Goal: Navigation & Orientation: Find specific page/section

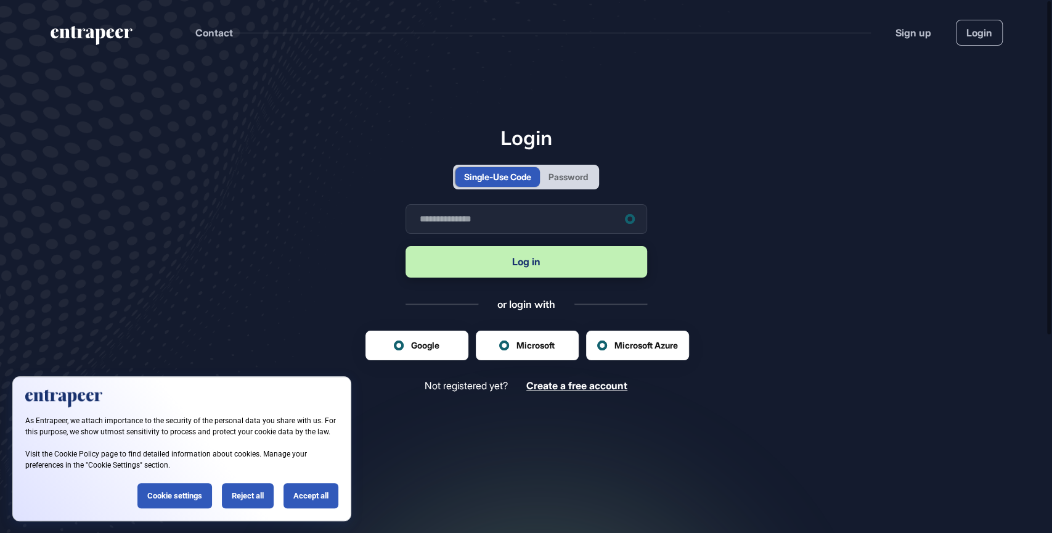
scroll to position [1, 1]
click at [580, 217] on input "text" at bounding box center [527, 219] width 242 height 30
type input "**********"
click at [577, 256] on button "Log in" at bounding box center [527, 261] width 242 height 31
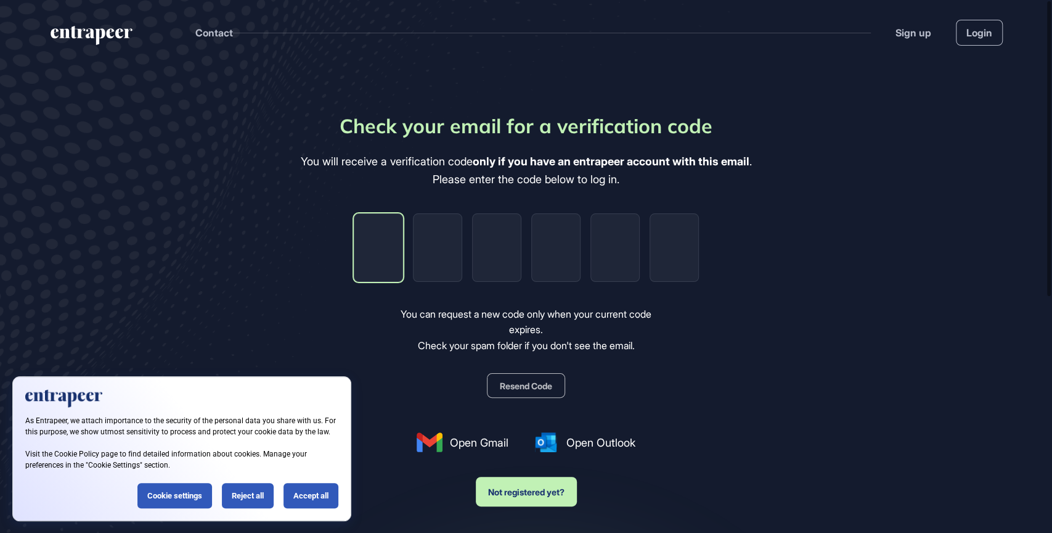
type input "*"
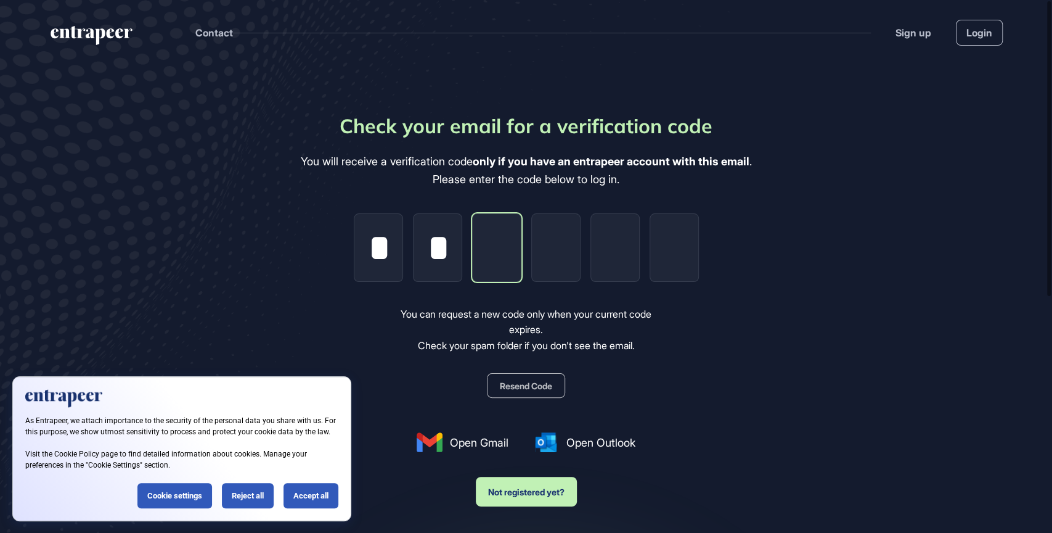
type input "*"
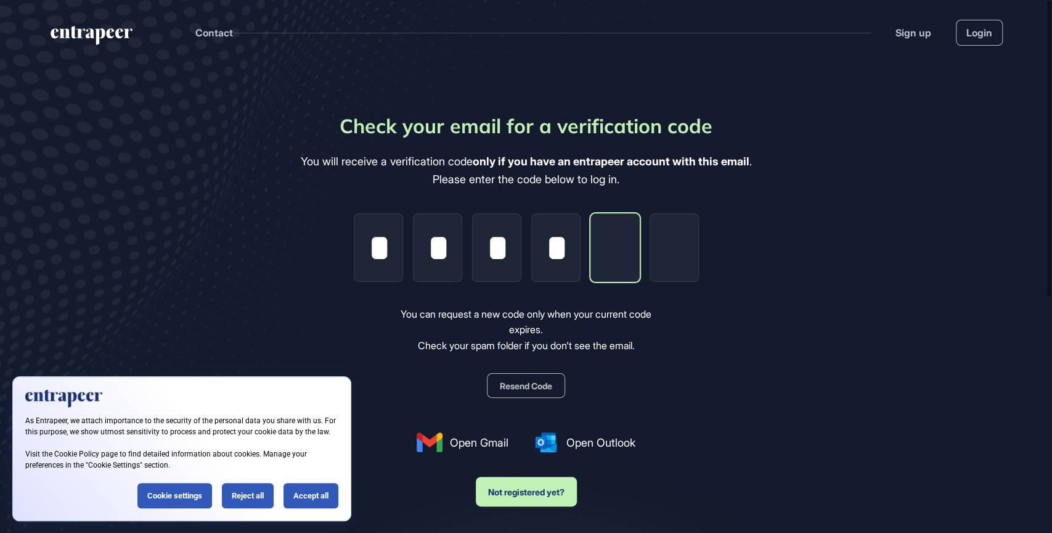
type input "*"
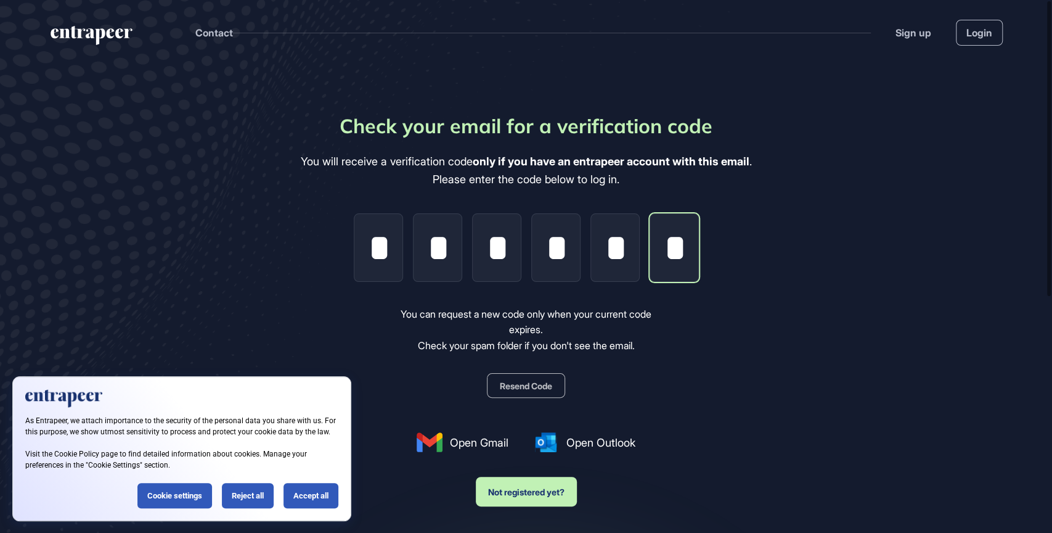
scroll to position [0, 2]
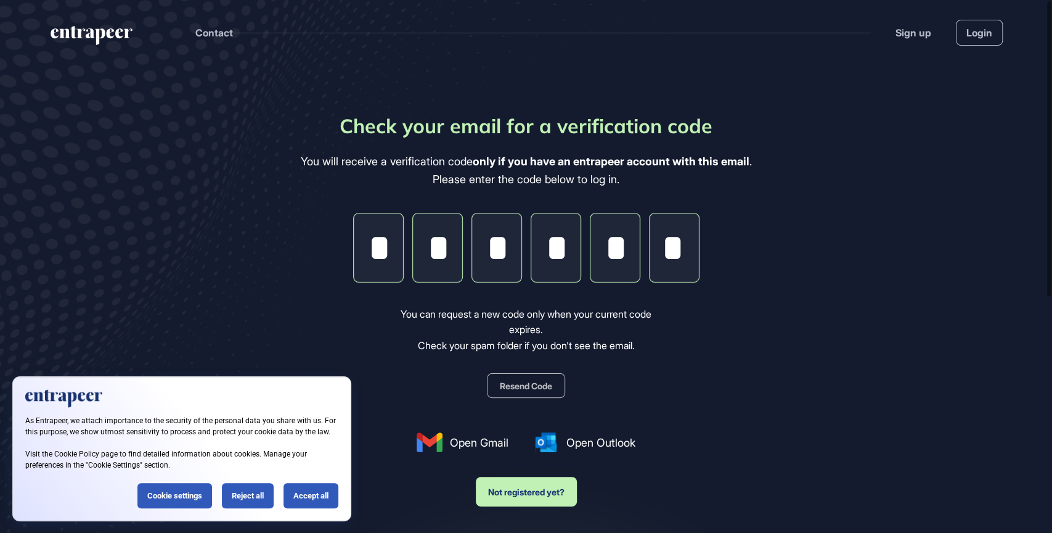
type input "*"
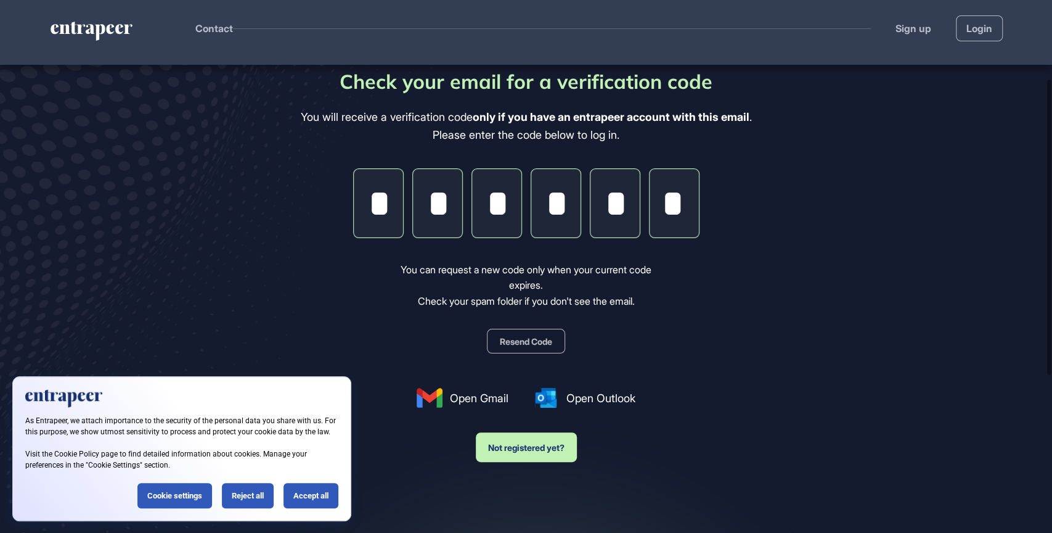
scroll to position [142, 0]
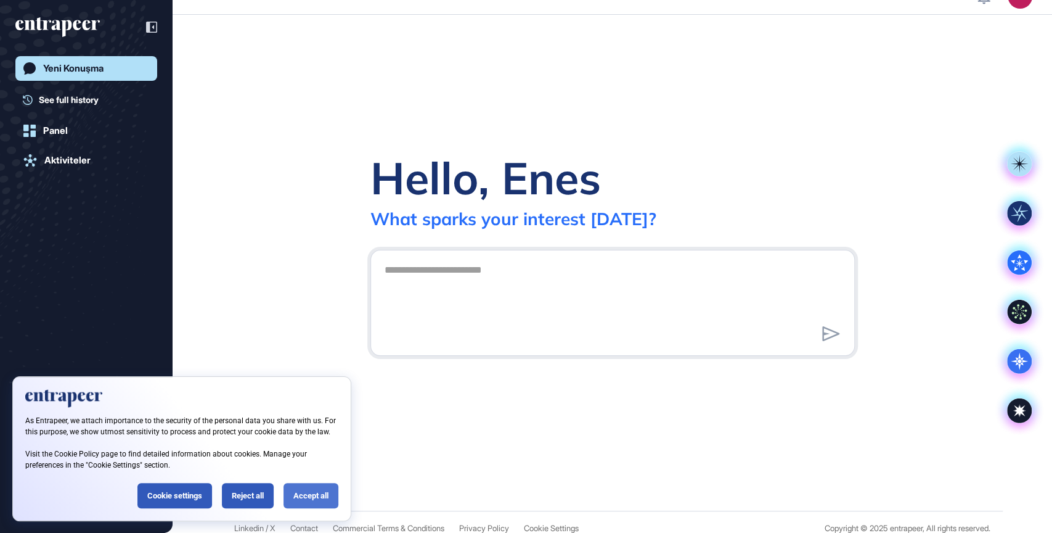
click at [312, 494] on div "Accept all" at bounding box center [311, 495] width 55 height 25
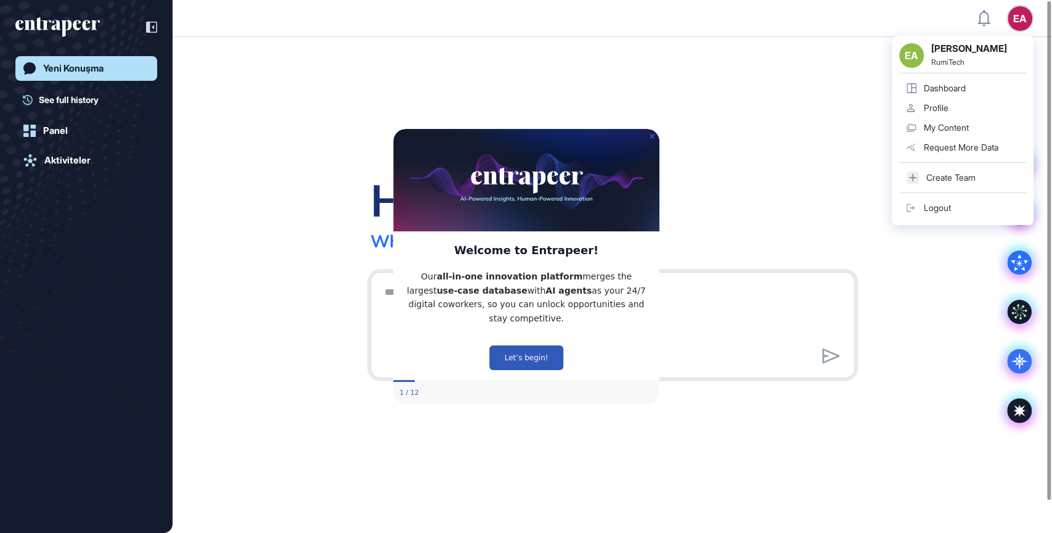
click at [961, 88] on div "Dashboard" at bounding box center [945, 88] width 42 height 10
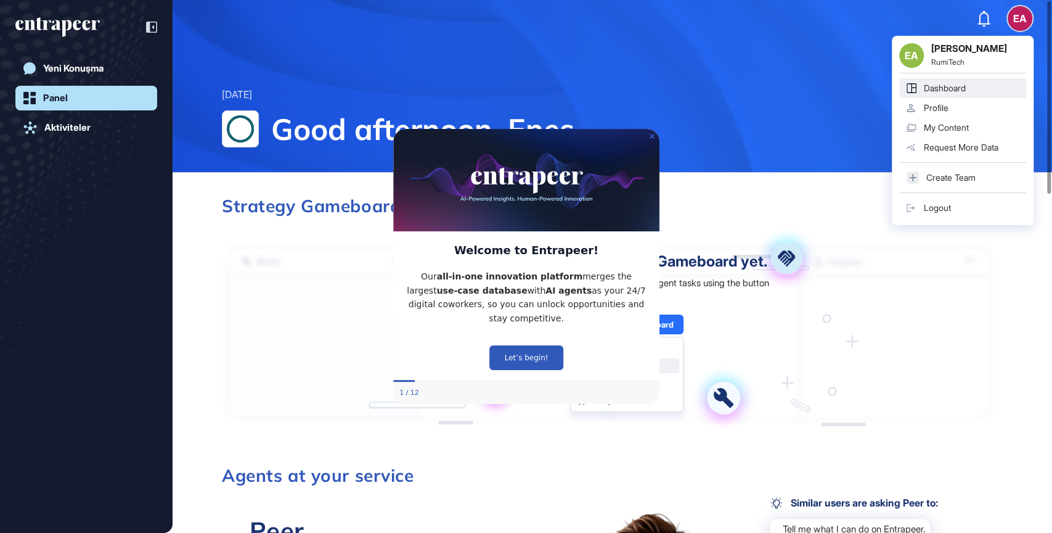
click at [1025, 23] on div "EA [PERSON_NAME] Aladaş RumiTech Dashboard Profile My Content Request More Data…" at bounding box center [1020, 18] width 25 height 25
click at [952, 124] on div "My Content" at bounding box center [946, 128] width 45 height 10
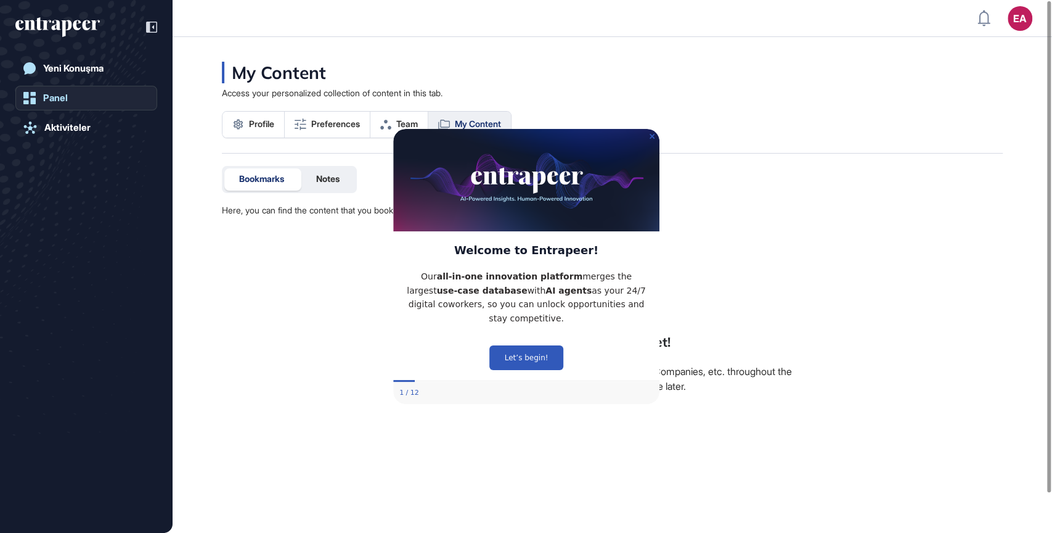
click at [64, 96] on div "Panel" at bounding box center [55, 97] width 25 height 11
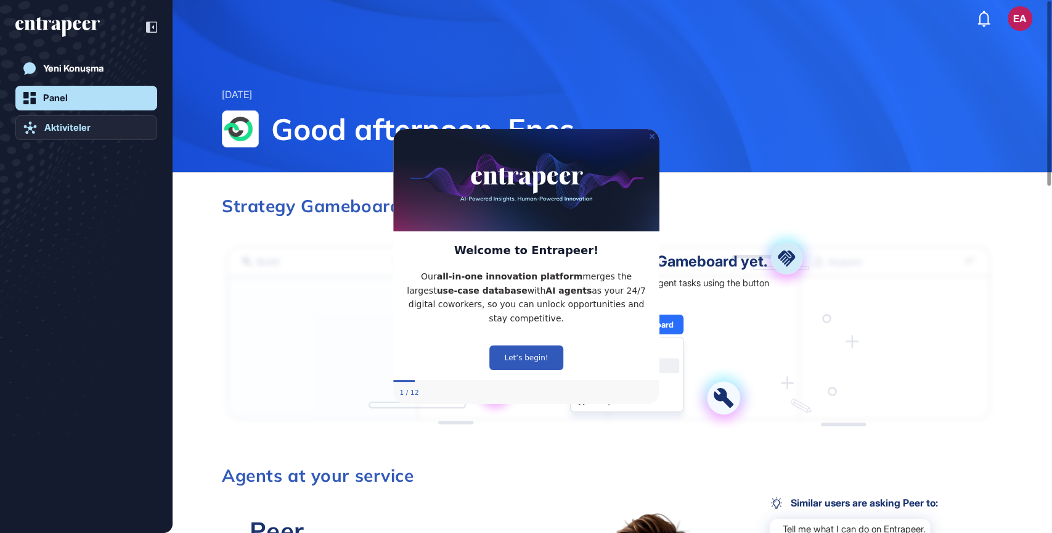
click at [73, 130] on div "Aktiviteler" at bounding box center [67, 127] width 46 height 11
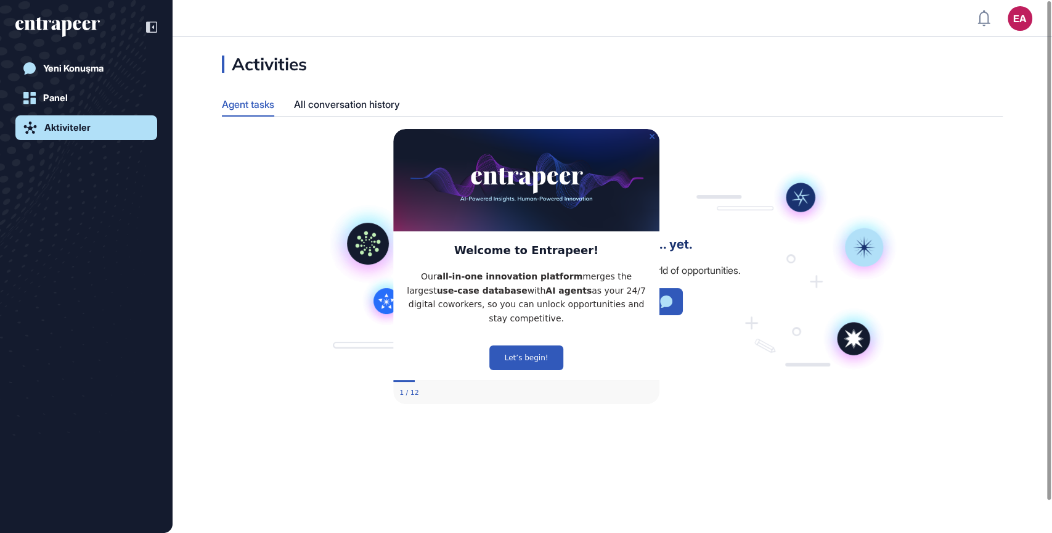
click at [117, 27] on div at bounding box center [86, 26] width 142 height 23
click at [148, 30] on icon at bounding box center [151, 27] width 11 height 11
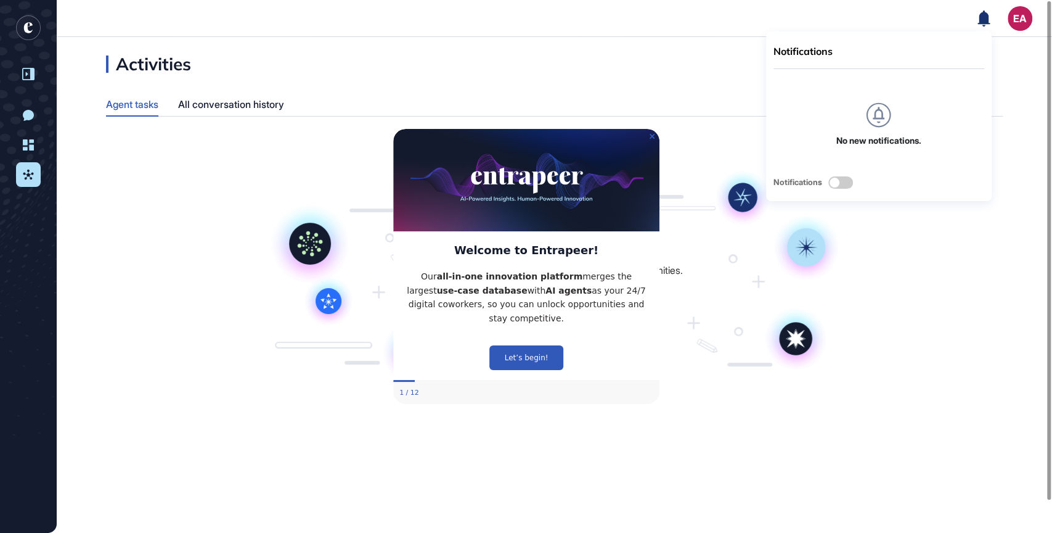
click at [996, 18] on div "Notifications No new notifications. Notifications EA Dashboard Profile My Conte…" at bounding box center [1005, 18] width 55 height 25
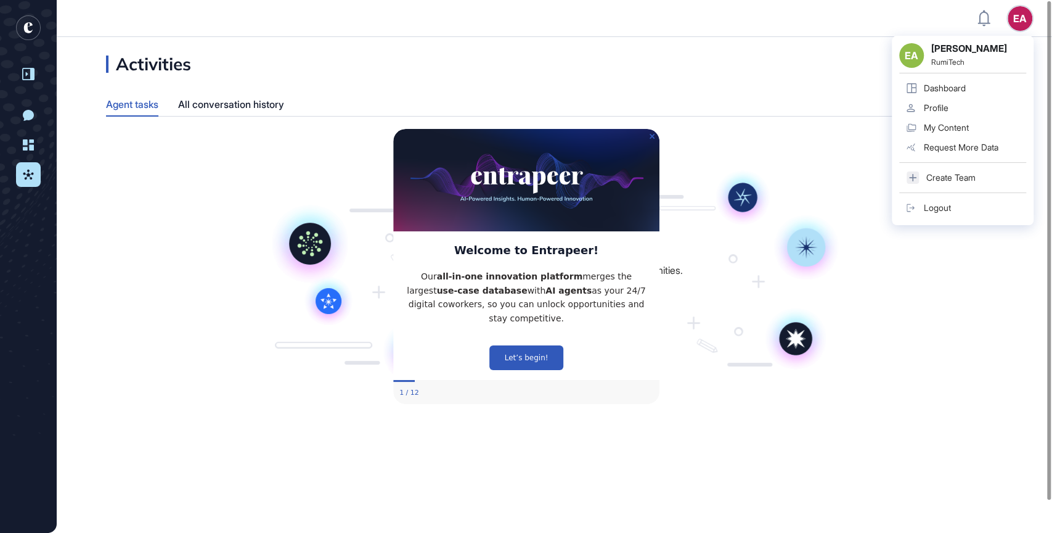
click at [1012, 22] on div "EA" at bounding box center [1020, 18] width 25 height 25
click at [954, 91] on div "Dashboard" at bounding box center [945, 88] width 42 height 10
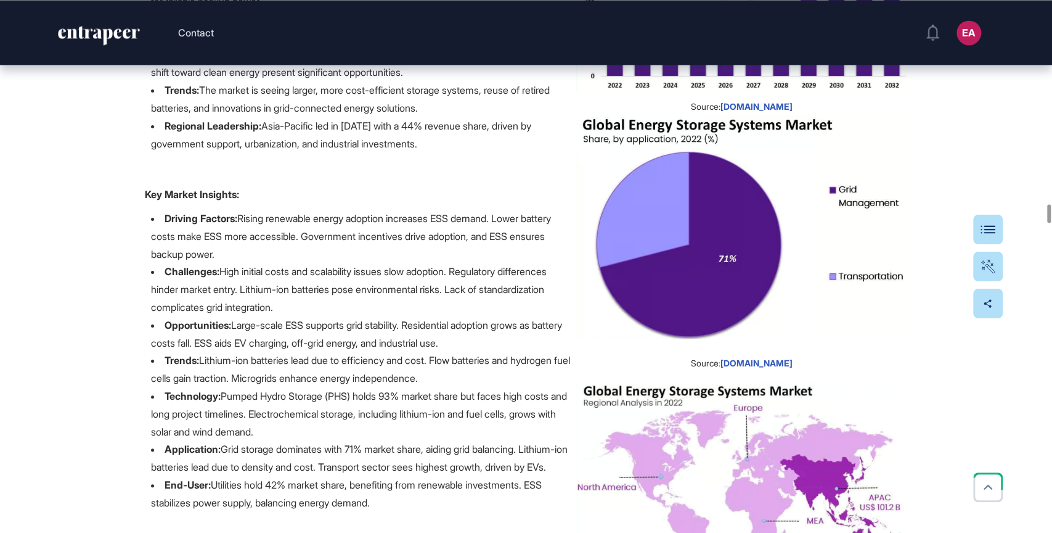
scroll to position [29797, 0]
